Goal: Use online tool/utility

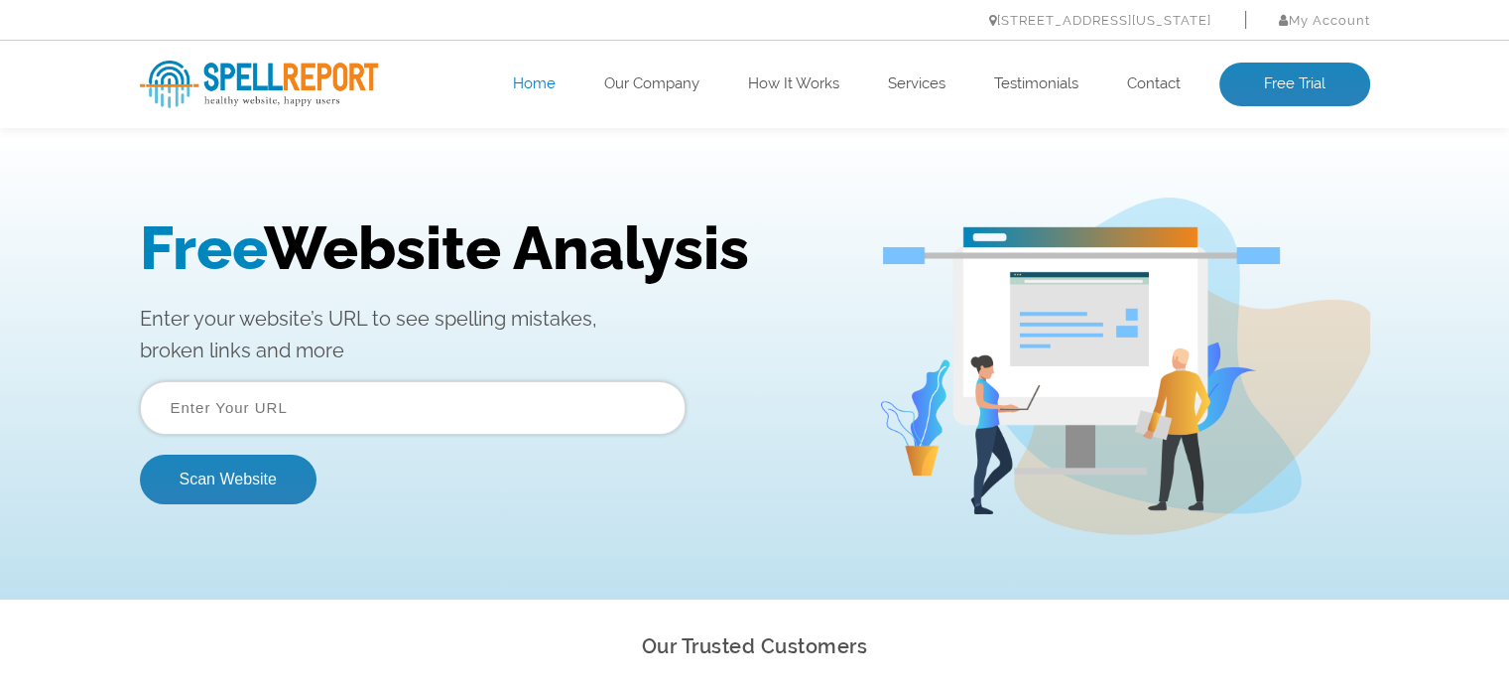
click at [372, 388] on input "text" at bounding box center [413, 408] width 546 height 54
type input "[DOMAIN_NAME]"
click at [212, 472] on button "Scan Website" at bounding box center [228, 479] width 177 height 50
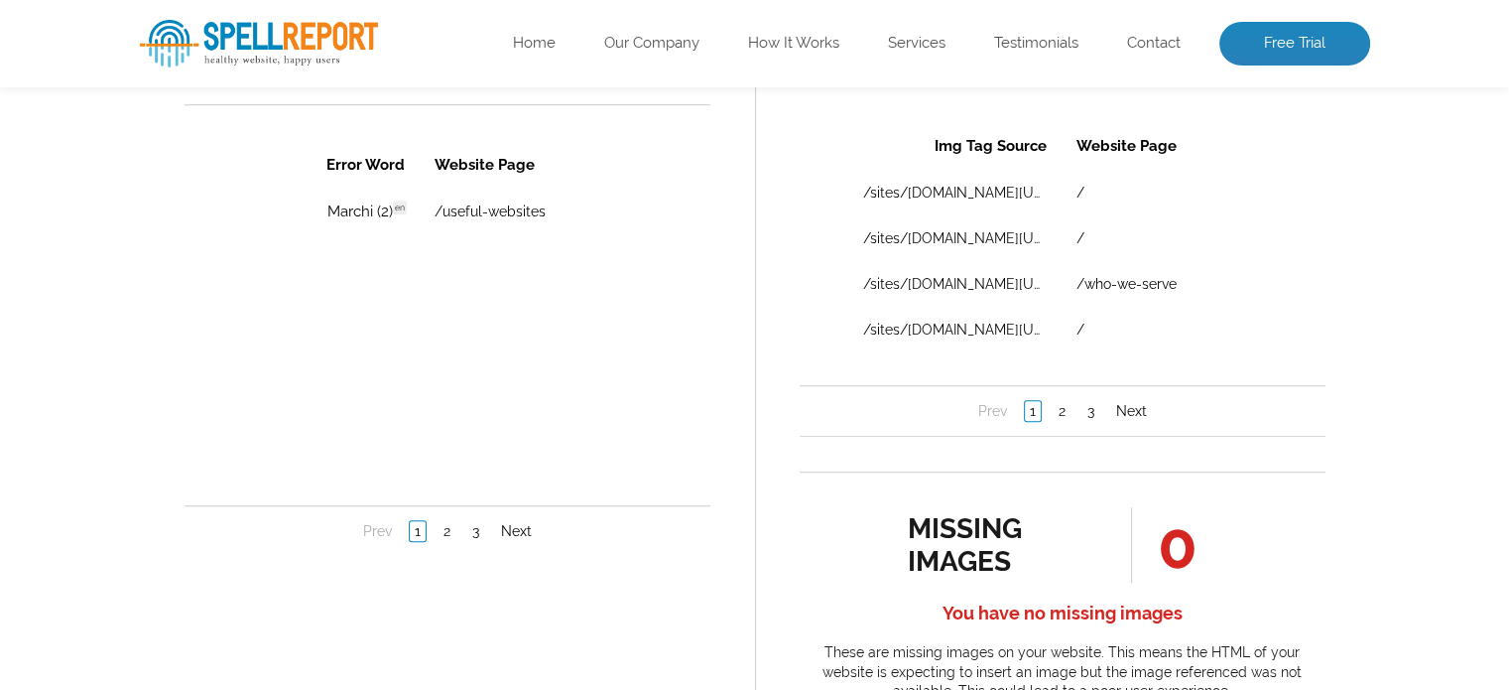
scroll to position [1445, 0]
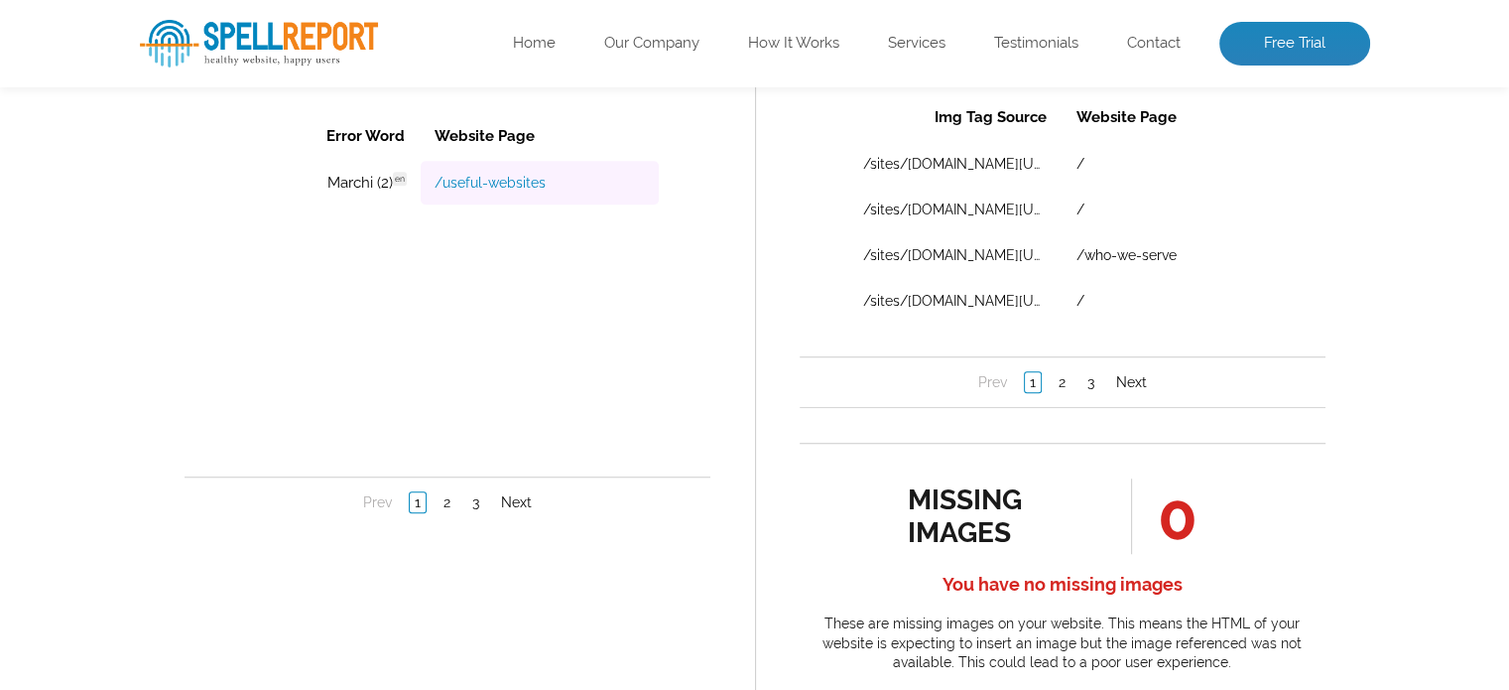
click at [477, 187] on link "/useful-websites" at bounding box center [489, 183] width 111 height 16
